Goal: Task Accomplishment & Management: Manage account settings

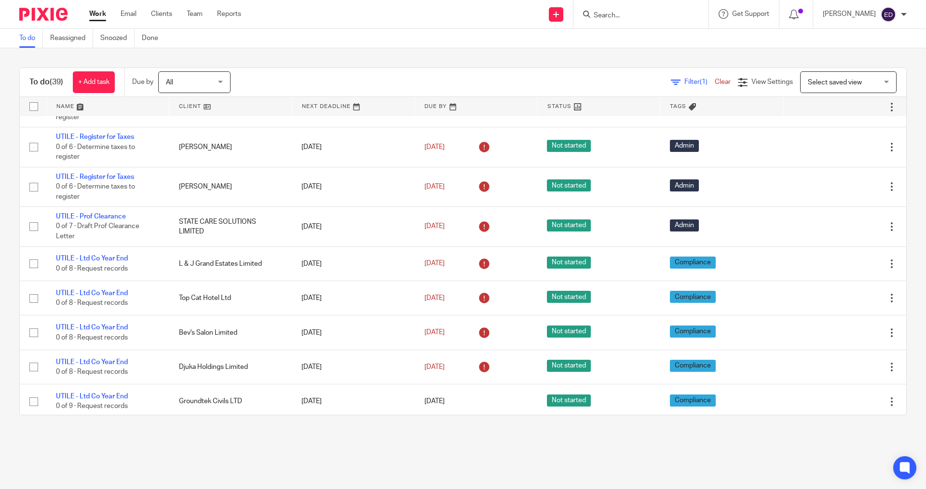
scroll to position [1132, 0]
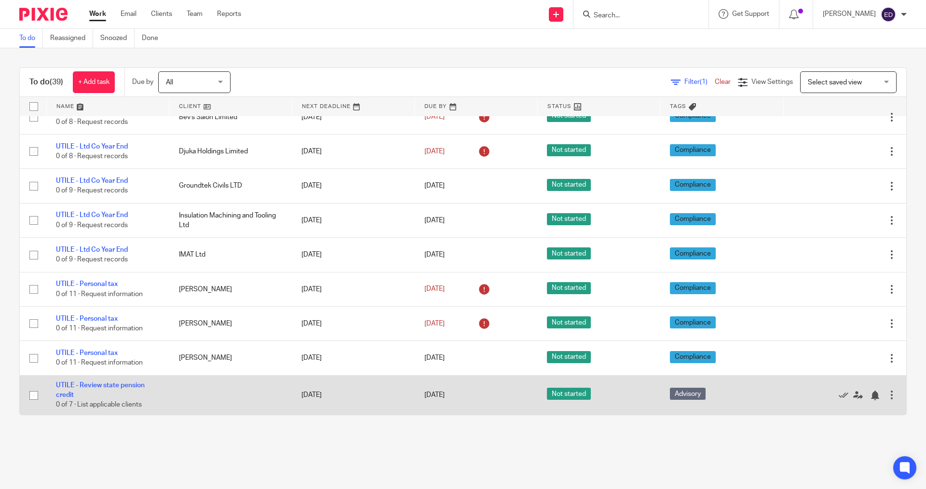
click at [225, 406] on td at bounding box center [230, 395] width 123 height 40
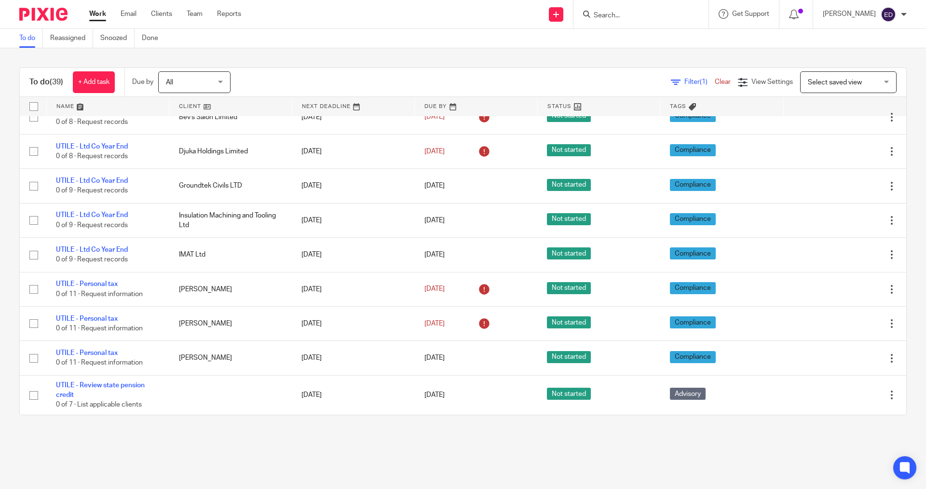
click at [231, 452] on main "To do Reassigned Snoozed Done To do (39) + Add task Due by All All Today Tomorr…" at bounding box center [463, 244] width 926 height 489
click at [192, 11] on link "Team" at bounding box center [195, 14] width 16 height 10
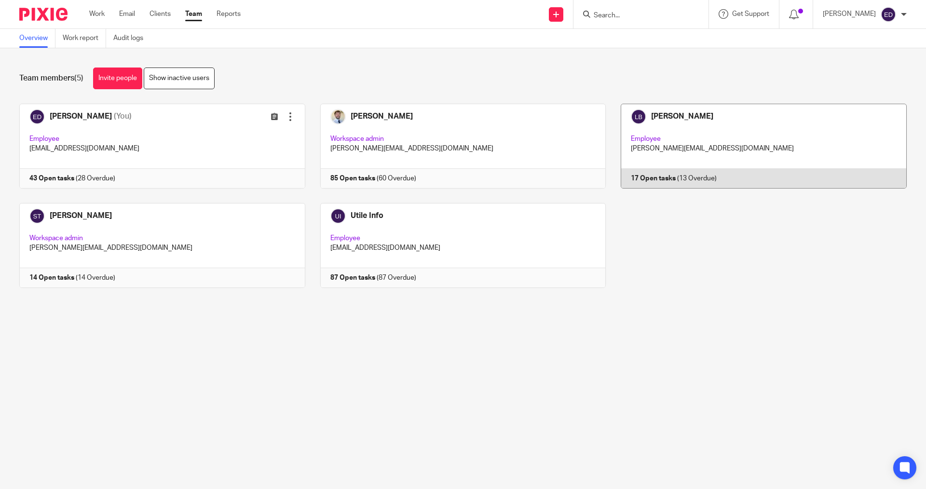
click at [730, 122] on link at bounding box center [756, 146] width 301 height 85
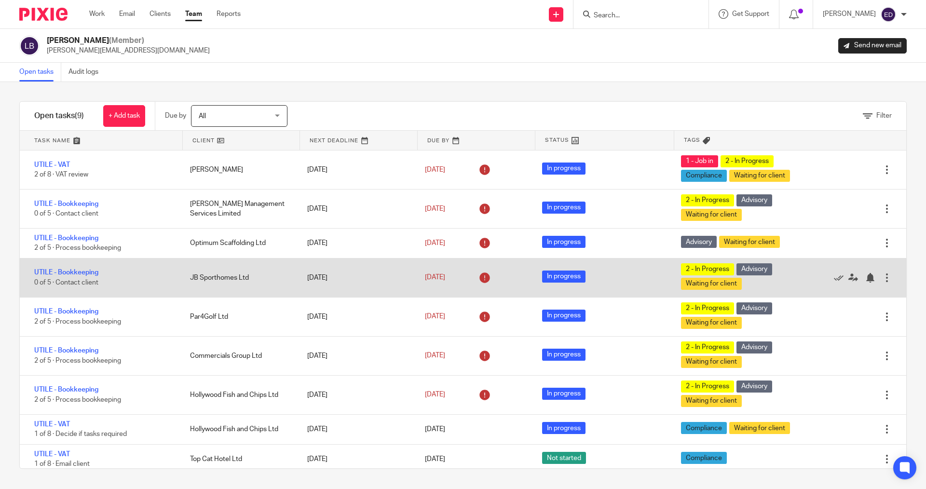
scroll to position [6, 0]
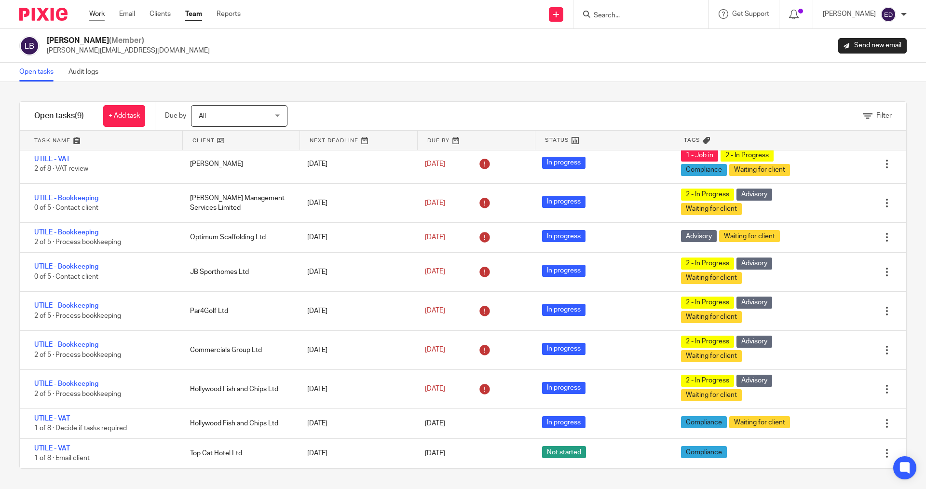
click at [96, 14] on link "Work" at bounding box center [96, 14] width 15 height 10
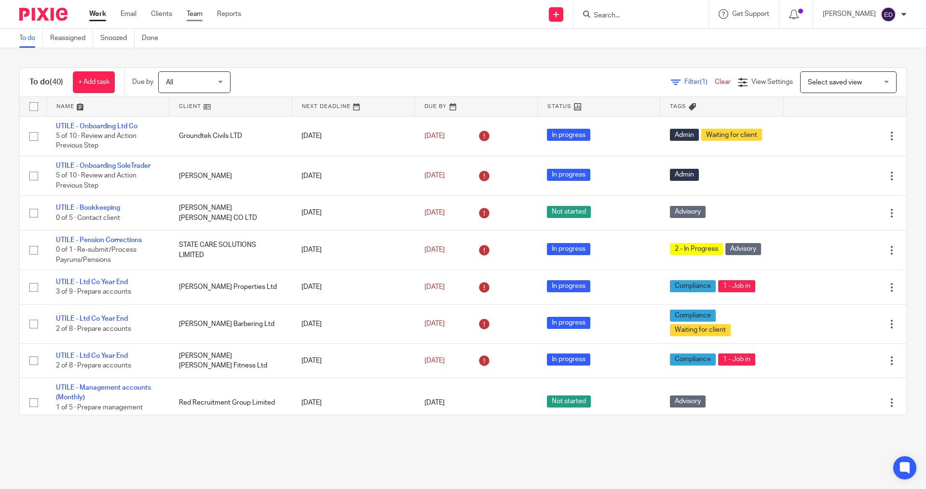
click at [196, 13] on link "Team" at bounding box center [195, 14] width 16 height 10
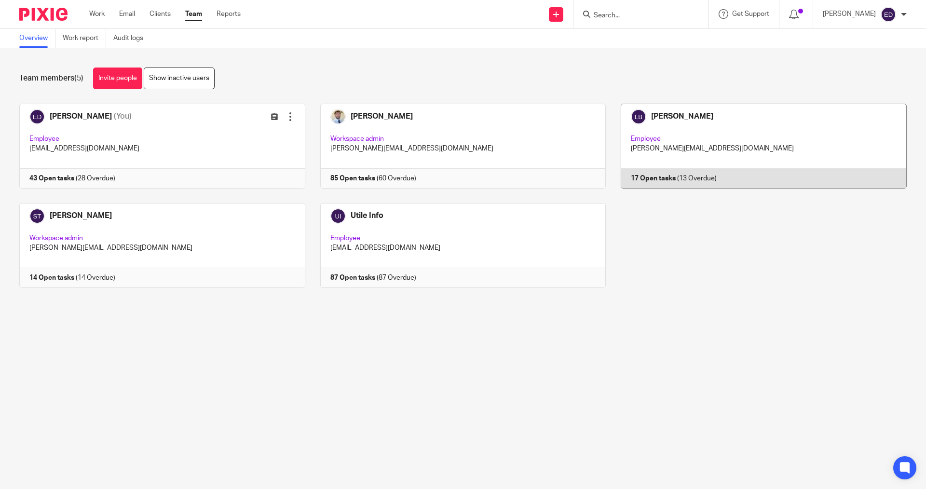
click at [708, 139] on link at bounding box center [756, 146] width 301 height 85
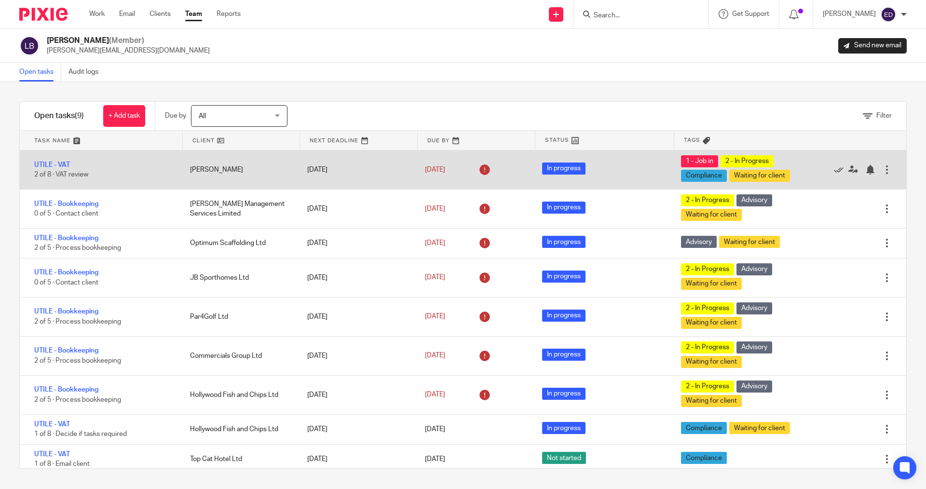
scroll to position [6, 0]
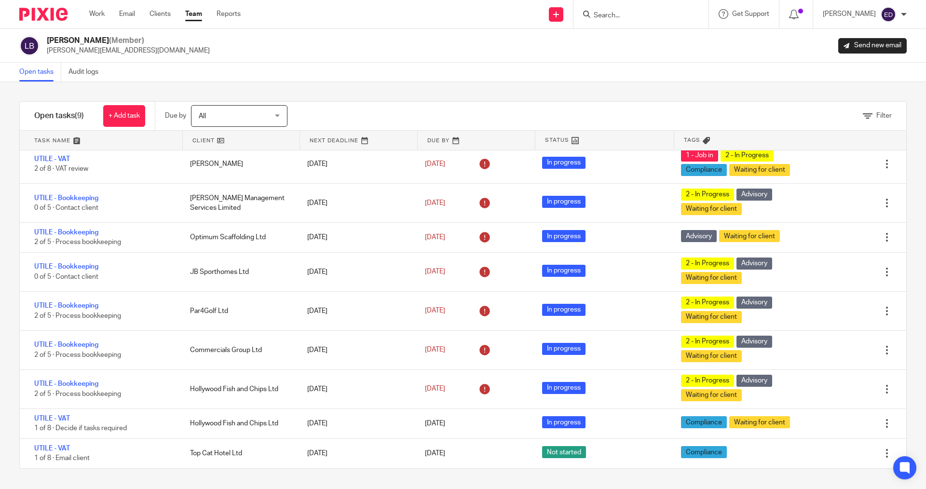
click at [103, 21] on div "Work Email Clients Team Reports Work Email Clients Team Reports Settings" at bounding box center [168, 14] width 176 height 28
click at [103, 17] on link "Work" at bounding box center [96, 14] width 15 height 10
click at [93, 14] on link "Work" at bounding box center [96, 14] width 15 height 10
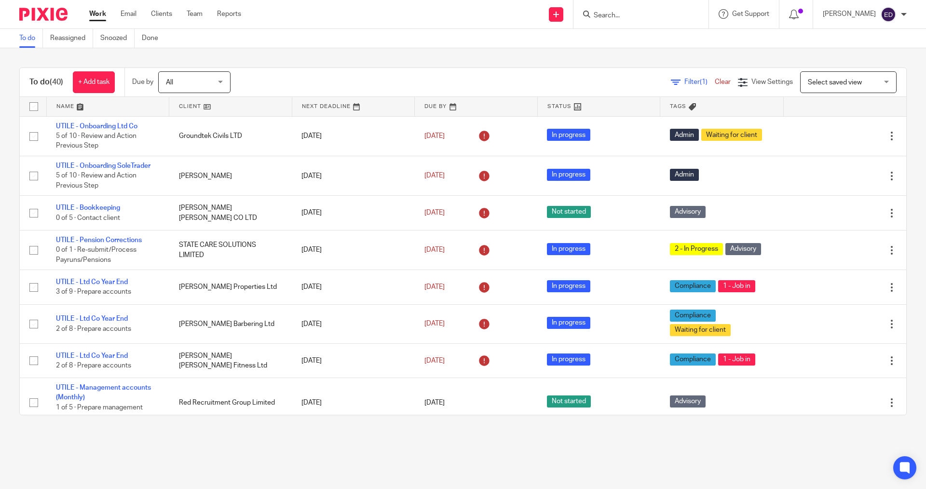
click at [635, 18] on input "Search" at bounding box center [636, 16] width 87 height 9
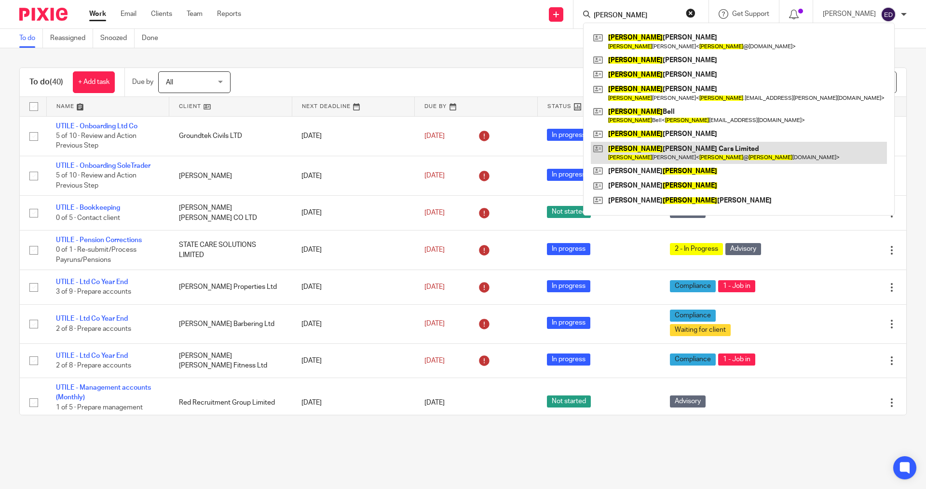
type input "james"
click at [681, 145] on link at bounding box center [739, 153] width 296 height 22
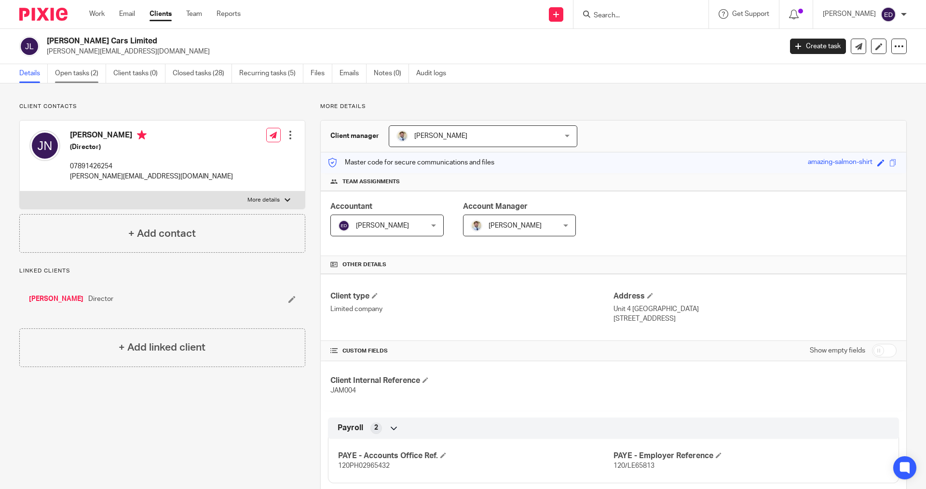
click at [75, 74] on link "Open tasks (2)" at bounding box center [80, 73] width 51 height 19
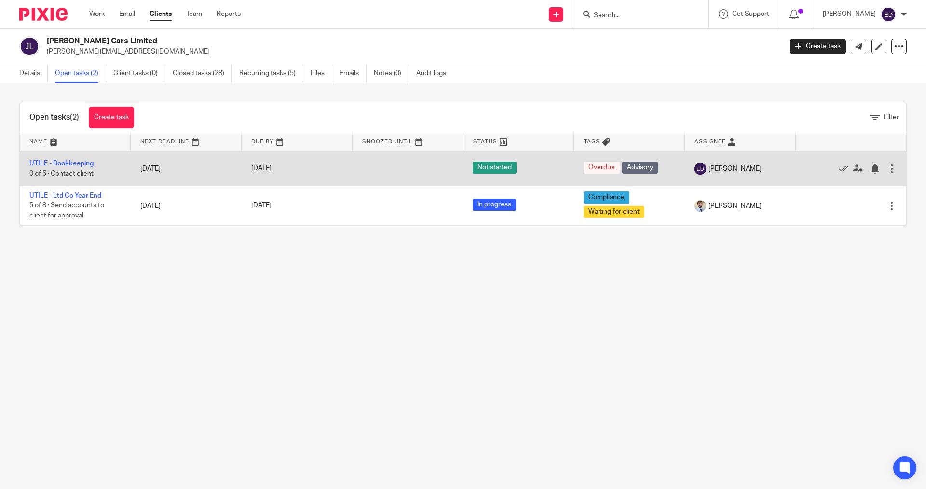
click at [145, 166] on td "[DATE]" at bounding box center [186, 169] width 111 height 34
click at [76, 162] on link "UTILE - Bookkeeping" at bounding box center [61, 163] width 64 height 7
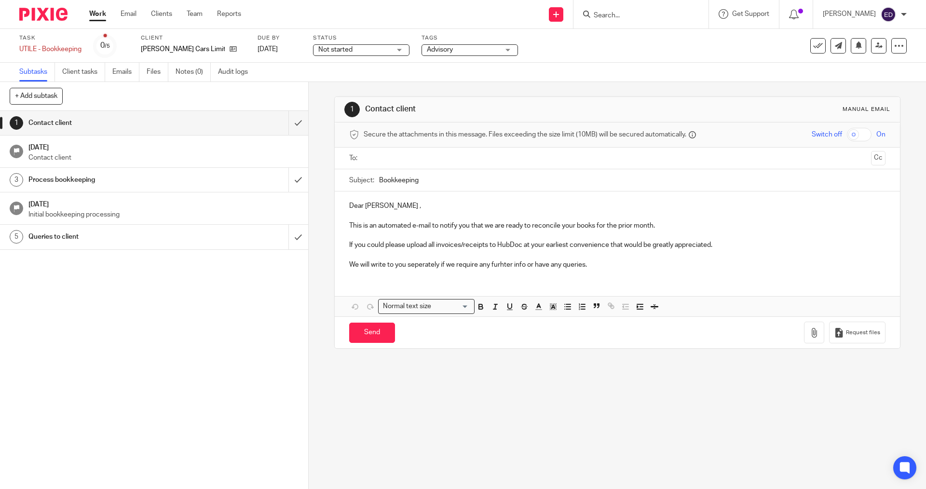
drag, startPoint x: 509, startPoint y: 241, endPoint x: 516, endPoint y: 243, distance: 7.6
click at [510, 240] on p "If you could please upload all invoices/receipts to HubDoc at your earliest con…" at bounding box center [617, 245] width 536 height 10
drag, startPoint x: 521, startPoint y: 245, endPoint x: 558, endPoint y: 248, distance: 37.4
click at [524, 248] on p "If you could please upload all invoices/receipts to HubDoc at your earliest con…" at bounding box center [617, 245] width 536 height 10
click at [620, 271] on div "Dear [PERSON_NAME] , This is an automated e-mail to notify you that we are read…" at bounding box center [617, 234] width 565 height 85
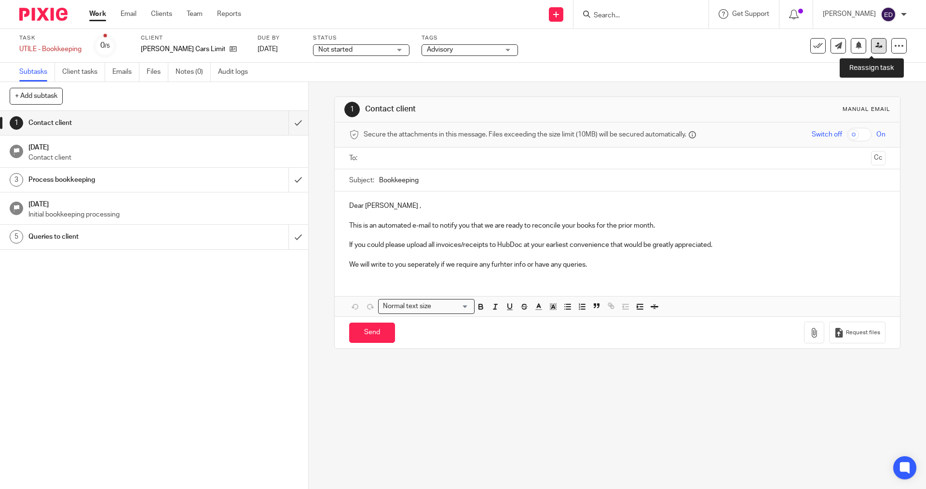
click at [876, 44] on link at bounding box center [878, 45] width 15 height 15
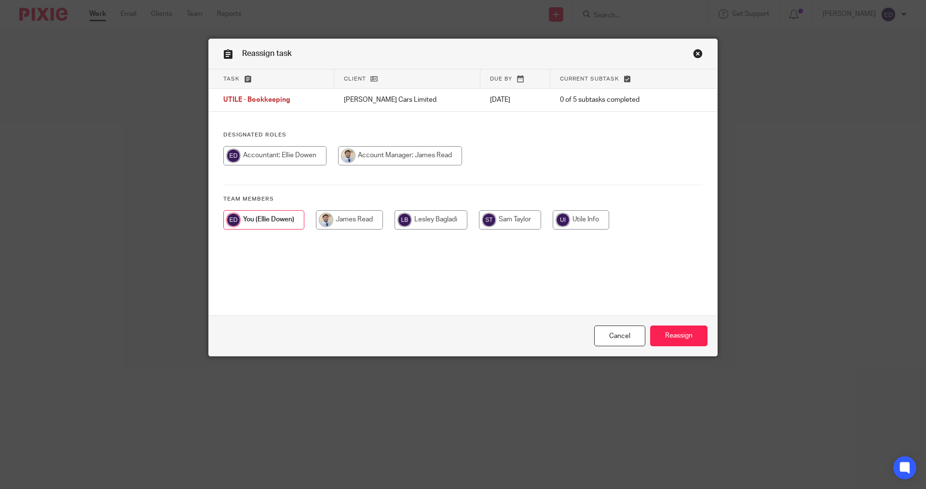
click at [445, 225] on input "radio" at bounding box center [431, 219] width 73 height 19
radio input "true"
click at [694, 341] on input "Reassign" at bounding box center [678, 336] width 57 height 21
